Goal: Information Seeking & Learning: Understand process/instructions

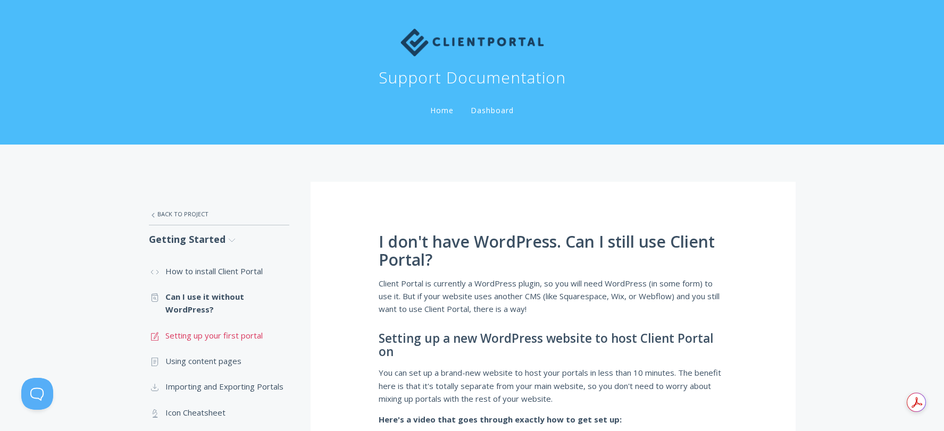
click at [220, 333] on link ".st0{fill:none;stroke:#000000;stroke-width:2;stroke-miterlimit:10;} 1. General …" at bounding box center [219, 336] width 140 height 26
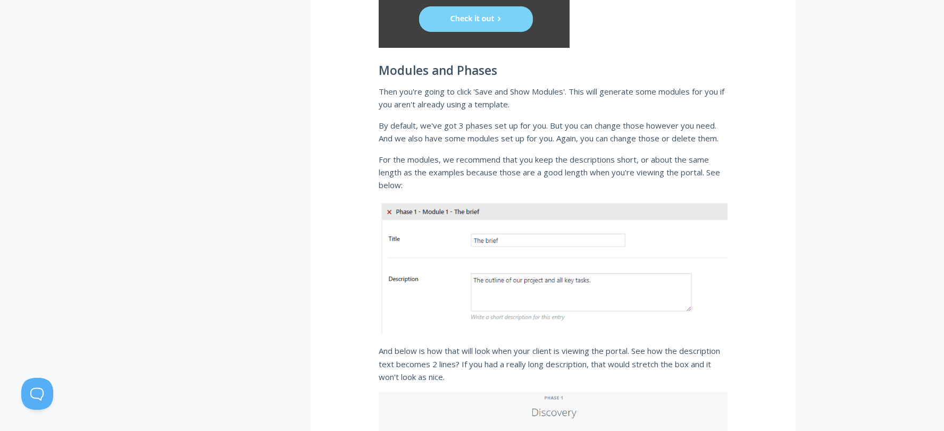
scroll to position [1489, 0]
